Goal: Find specific page/section: Find specific page/section

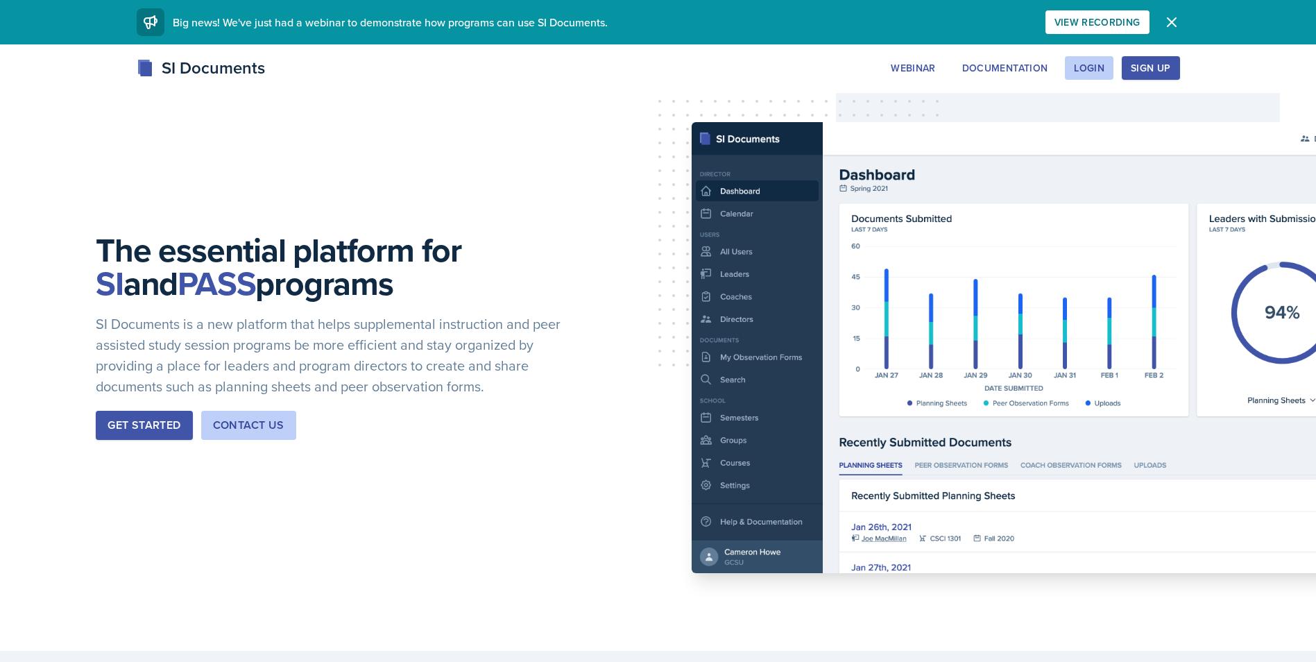
click at [1062, 60] on div "Webinar Documentation Login Sign Up" at bounding box center [1030, 68] width 298 height 24
click at [1094, 60] on button "Login" at bounding box center [1088, 68] width 49 height 24
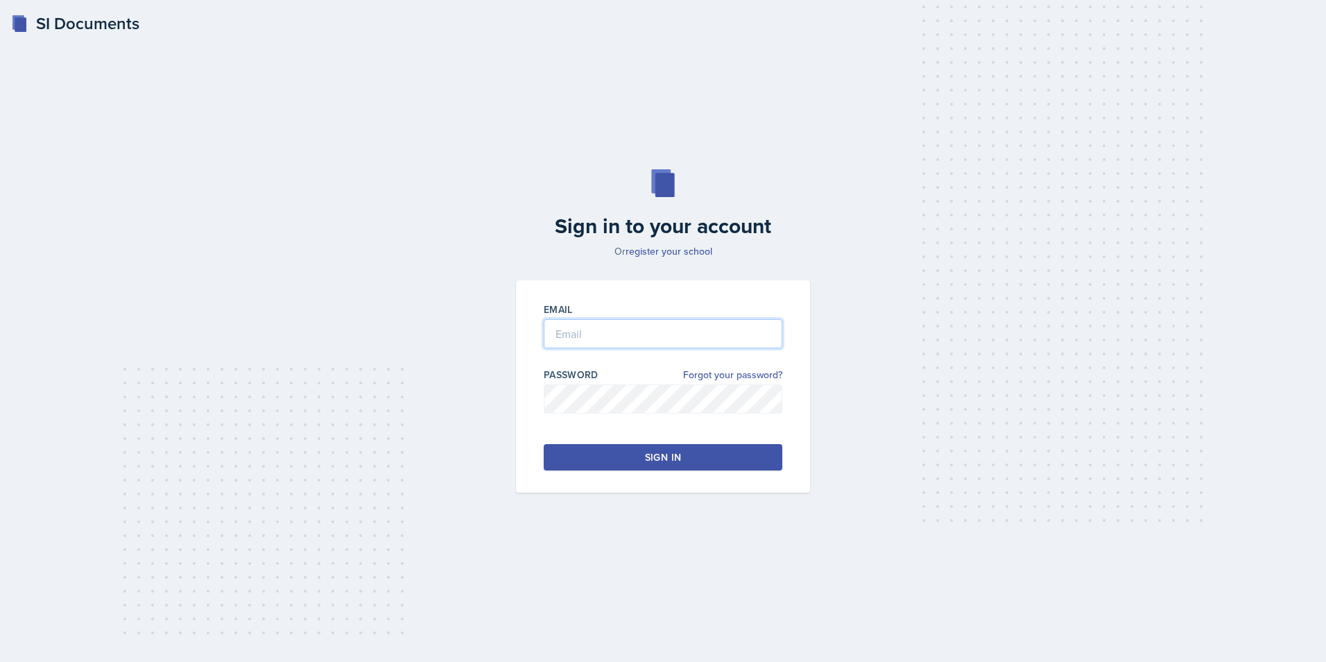
click at [688, 332] on input "email" at bounding box center [663, 333] width 239 height 29
type input "[PERSON_NAME][EMAIL_ADDRESS][PERSON_NAME][DOMAIN_NAME]"
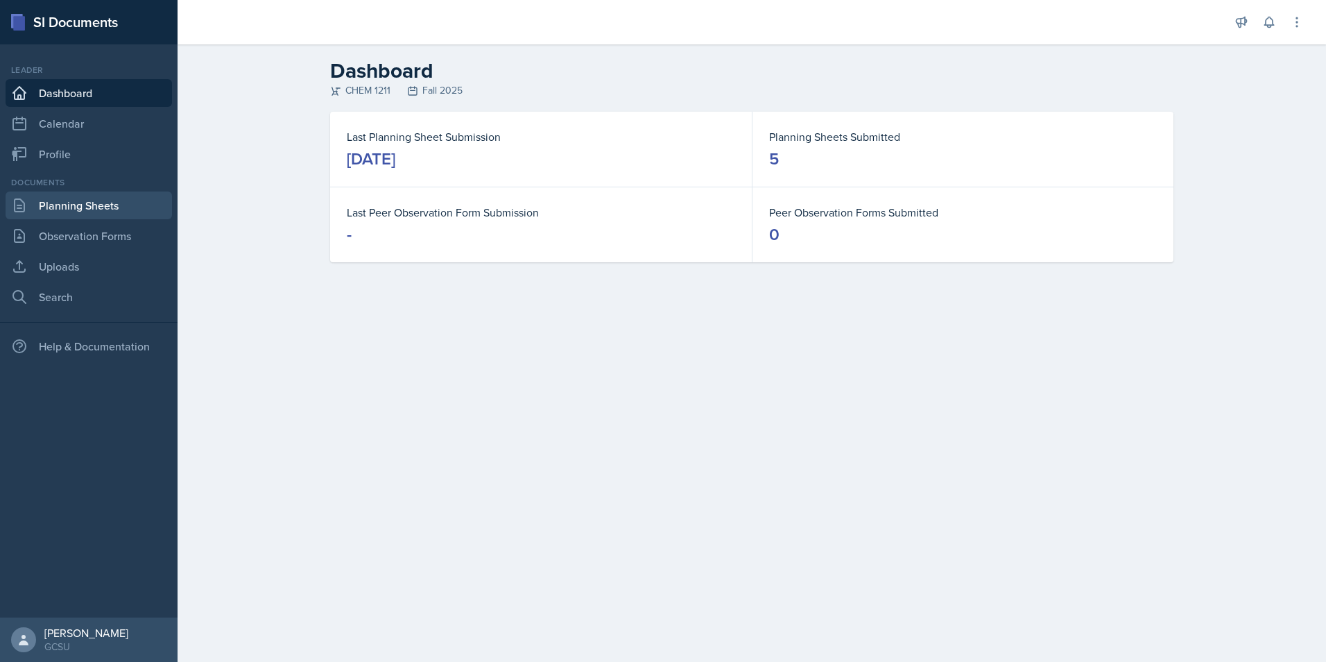
click at [75, 209] on link "Planning Sheets" at bounding box center [89, 205] width 166 height 28
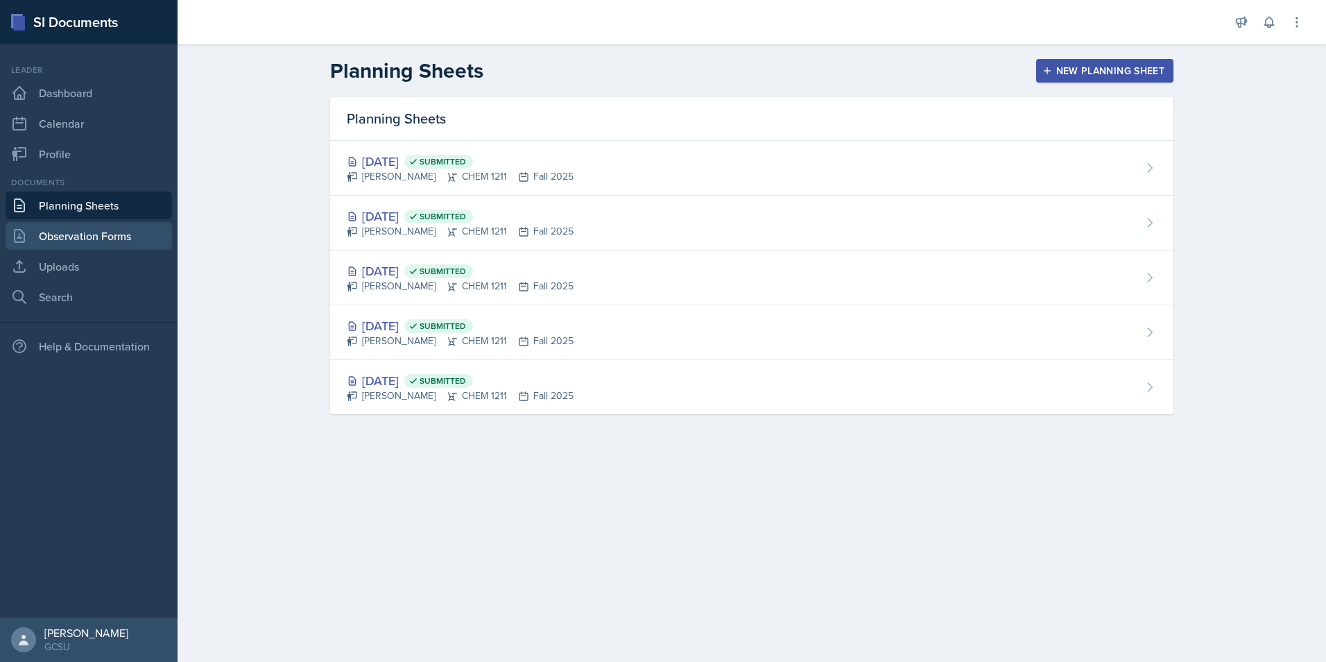
click at [145, 230] on link "Observation Forms" at bounding box center [89, 236] width 166 height 28
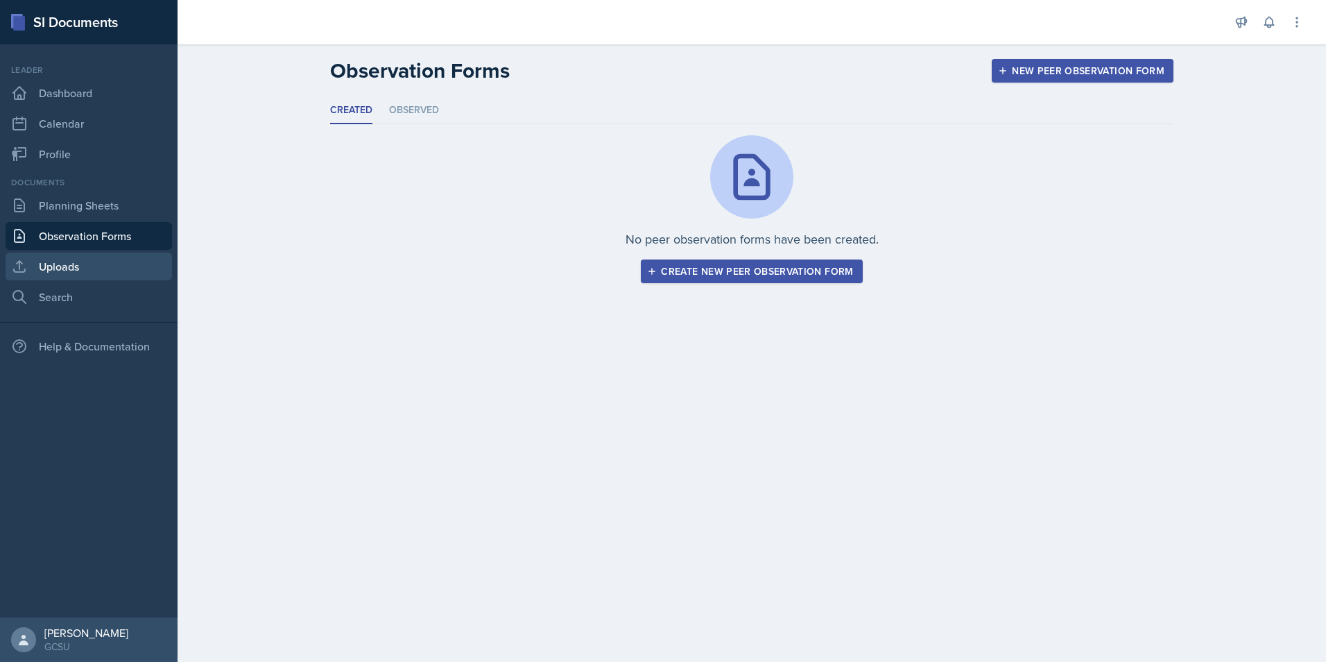
click at [135, 266] on link "Uploads" at bounding box center [89, 266] width 166 height 28
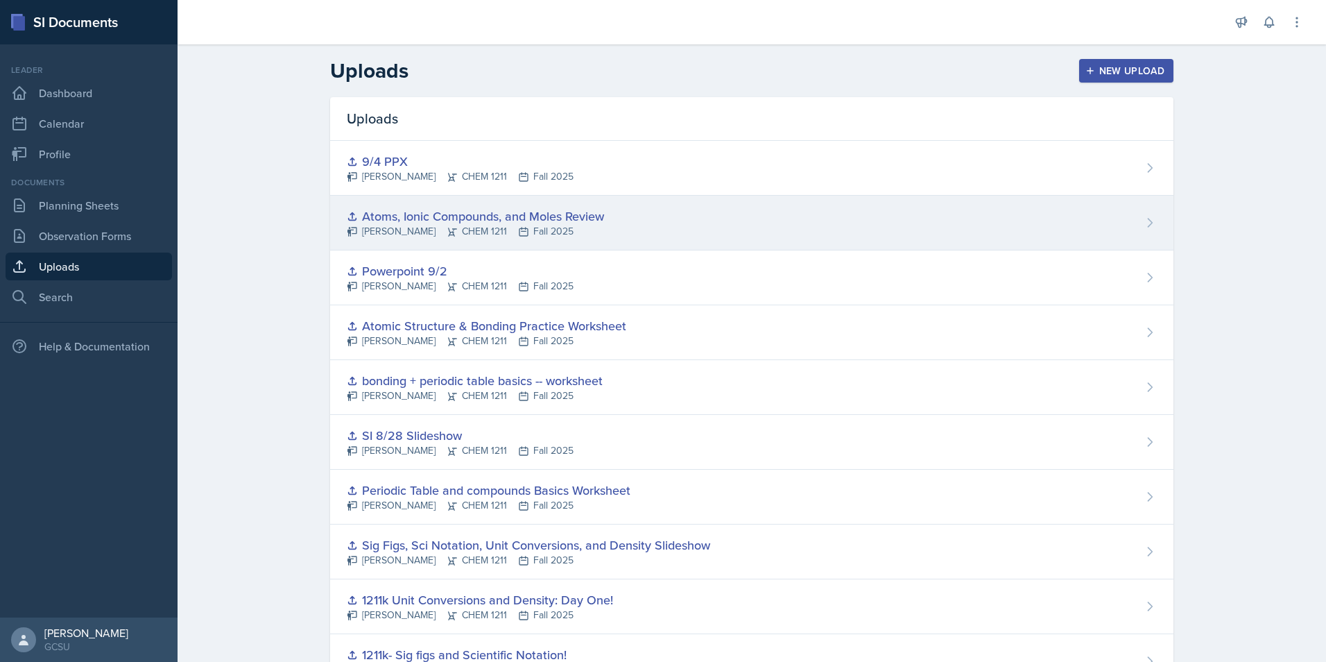
click at [635, 203] on div "Atoms, Ionic Compounds, and Moles Review [PERSON_NAME] CHEM 1211 Fall 2025" at bounding box center [751, 223] width 843 height 55
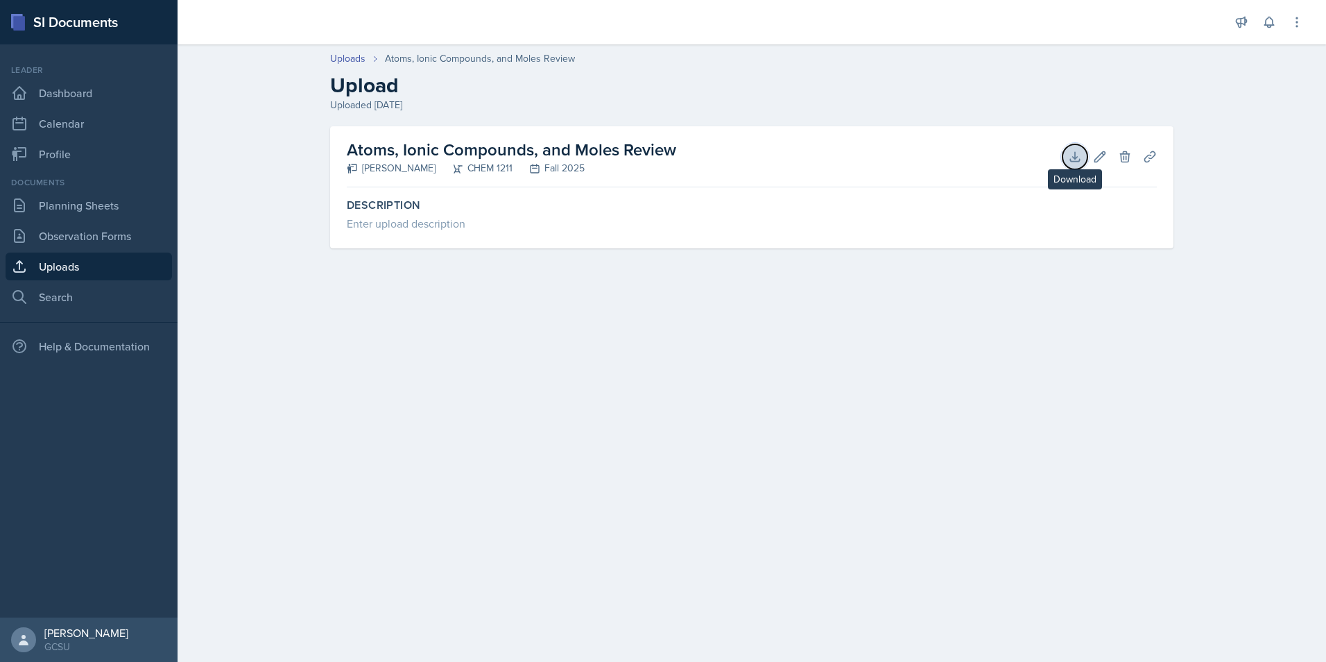
click at [1068, 158] on icon at bounding box center [1075, 157] width 14 height 14
